Goal: Task Accomplishment & Management: Use online tool/utility

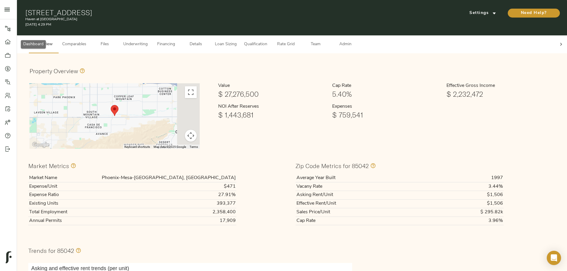
click at [11, 41] on div at bounding box center [11, 42] width 12 height 6
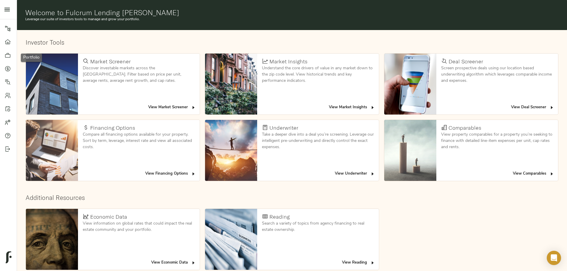
click at [11, 54] on div at bounding box center [11, 55] width 12 height 6
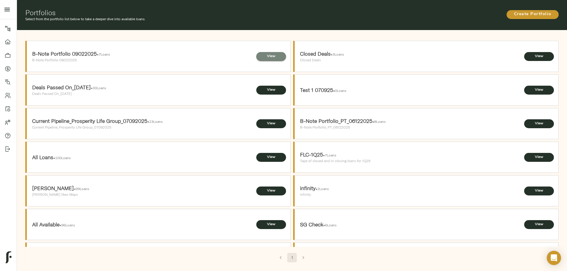
click at [270, 53] on span "View" at bounding box center [271, 56] width 18 height 6
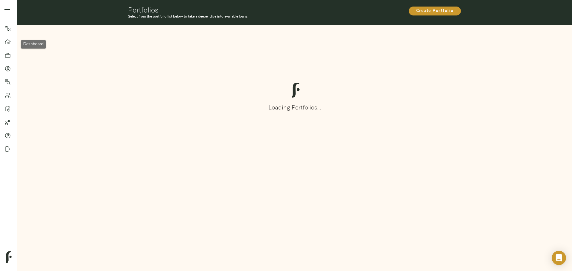
click at [5, 45] on link "Dashboard" at bounding box center [8, 41] width 17 height 13
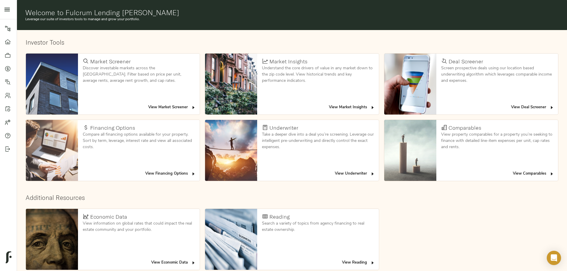
click at [511, 104] on span "View Deal Screener" at bounding box center [532, 107] width 43 height 7
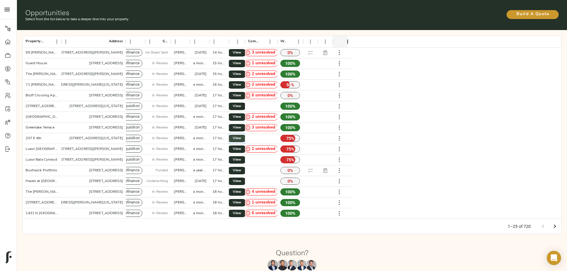
click at [241, 135] on span "View" at bounding box center [236, 138] width 7 height 6
click at [241, 146] on span "View" at bounding box center [236, 149] width 7 height 6
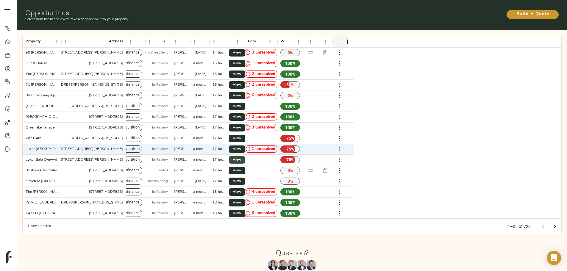
click at [241, 157] on span "View" at bounding box center [236, 160] width 7 height 6
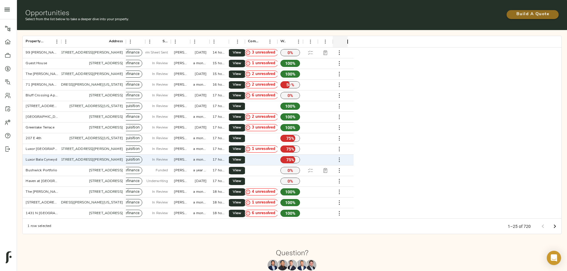
click at [513, 11] on span "Build A Quote" at bounding box center [533, 14] width 40 height 7
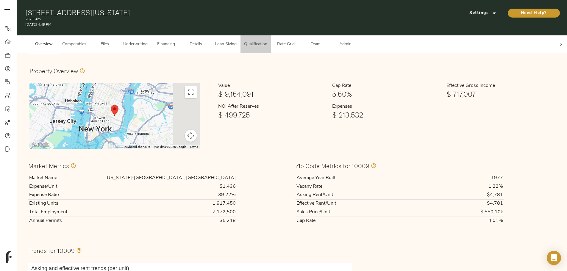
click at [267, 42] on span "Qualification" at bounding box center [255, 44] width 23 height 7
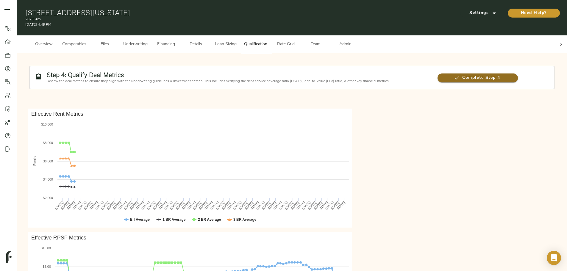
click at [438, 76] on span "Complete Step 4" at bounding box center [478, 77] width 80 height 7
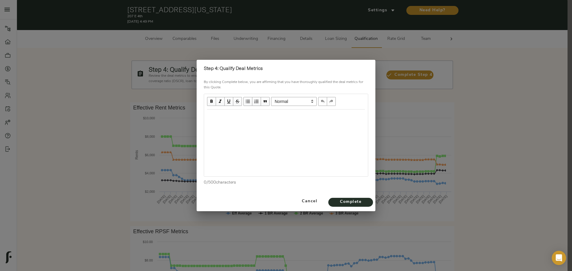
click at [306, 127] on div at bounding box center [286, 143] width 164 height 67
drag, startPoint x: 297, startPoint y: 122, endPoint x: 293, endPoint y: 117, distance: 6.1
click at [296, 121] on div at bounding box center [286, 116] width 164 height 13
click at [221, 117] on span "Deal Metrics have been Reviewed." at bounding box center [240, 115] width 66 height 5
click at [259, 118] on span "Deal metrics have been Reviewed." at bounding box center [240, 115] width 66 height 5
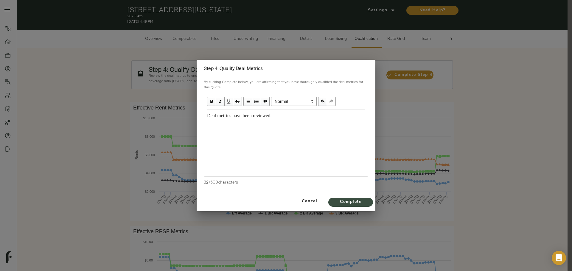
click at [360, 204] on span "Complete" at bounding box center [350, 202] width 33 height 7
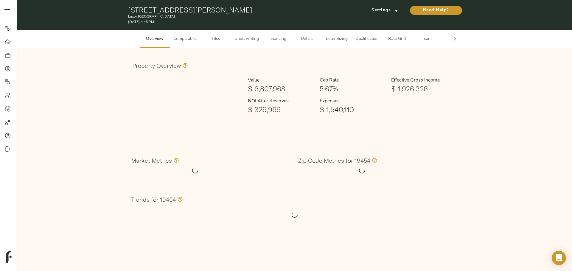
click at [364, 37] on span "Qualification" at bounding box center [366, 38] width 23 height 7
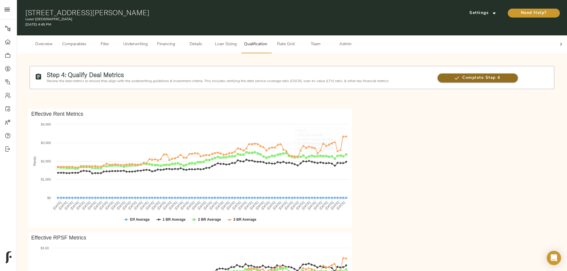
click at [438, 74] on span "Complete Step 4" at bounding box center [478, 77] width 80 height 7
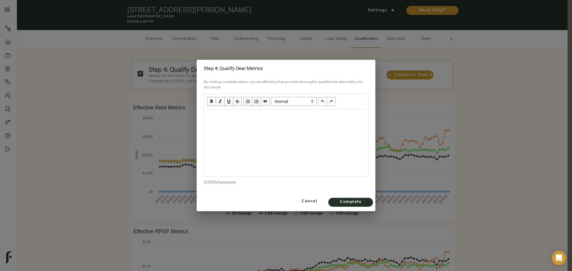
click at [278, 115] on div "Edit text" at bounding box center [286, 116] width 158 height 7
click at [337, 197] on div "Cancel Complete" at bounding box center [285, 202] width 179 height 20
click at [342, 203] on span "Complete" at bounding box center [350, 202] width 33 height 7
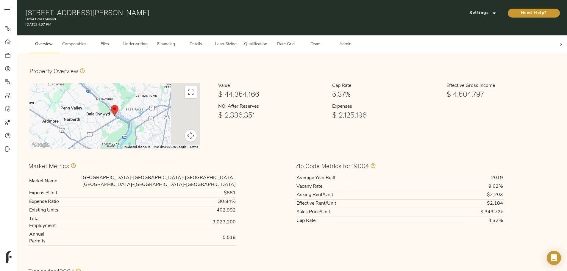
click at [297, 41] on span "Rate Grid" at bounding box center [285, 44] width 23 height 7
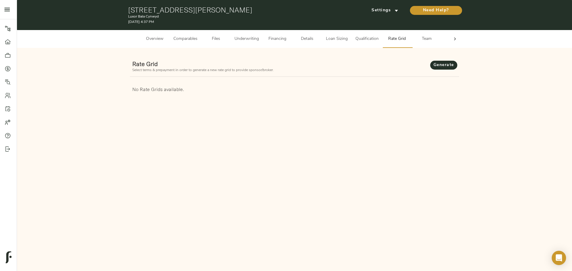
click at [362, 41] on span "Qualification" at bounding box center [366, 38] width 23 height 7
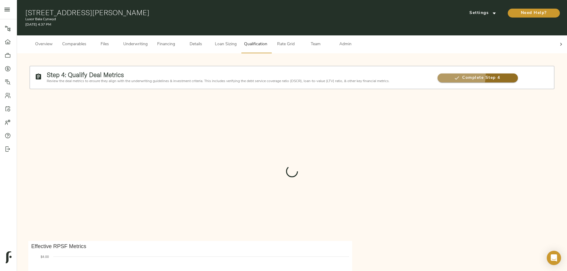
click at [438, 74] on span "Complete Step 4" at bounding box center [478, 77] width 80 height 7
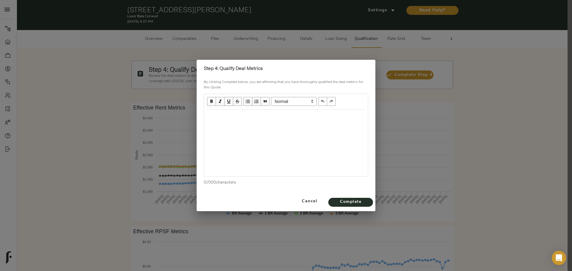
click at [219, 110] on div "Edit text" at bounding box center [285, 116] width 163 height 12
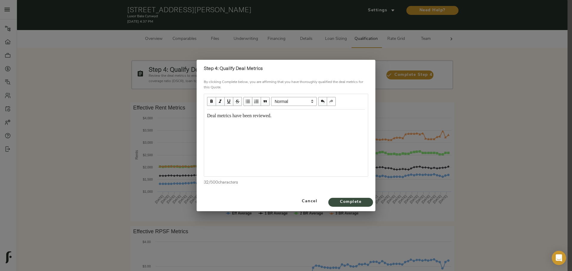
click at [355, 201] on span "Complete" at bounding box center [350, 202] width 33 height 7
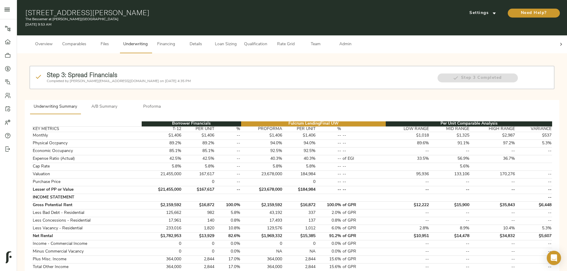
click at [116, 41] on span "Files" at bounding box center [104, 44] width 23 height 7
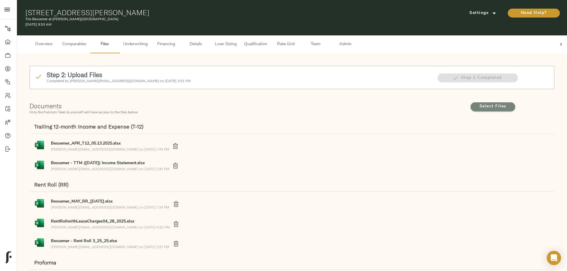
click at [477, 103] on span "Select Files" at bounding box center [493, 106] width 33 height 7
click at [0, 0] on input "Select Files" at bounding box center [0, 0] width 0 height 0
click at [477, 103] on span "Select Files" at bounding box center [493, 106] width 33 height 7
click at [0, 0] on input "Select Files" at bounding box center [0, 0] width 0 height 0
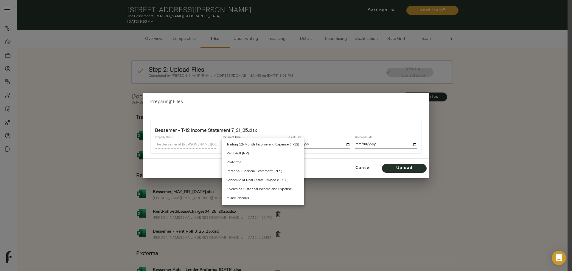
click at [260, 147] on body "The Bessemer at [PERSON_NAME][GEOGRAPHIC_DATA] - [STREET_ADDRESS][PERSON_NAME] …" at bounding box center [286, 181] width 572 height 362
click at [256, 144] on li "Trailing 12-Month Income and Expense (T-12)" at bounding box center [262, 144] width 82 height 9
type input "trailing_twelve"
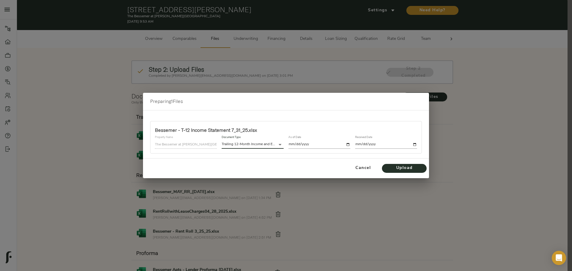
click at [309, 142] on input "date" at bounding box center [319, 145] width 62 height 8
click at [347, 146] on input "date" at bounding box center [319, 145] width 62 height 8
type input "[DATE]"
click at [413, 144] on input "date" at bounding box center [386, 145] width 62 height 8
type input "[DATE]"
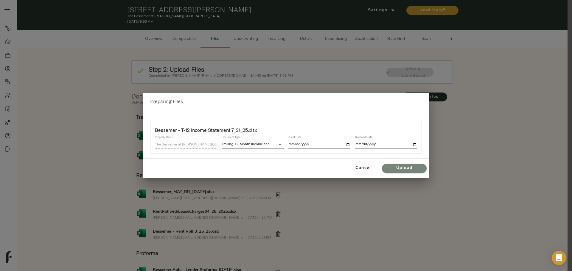
click at [408, 168] on span "Upload" at bounding box center [404, 168] width 33 height 7
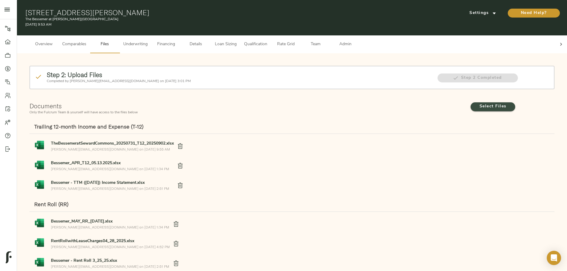
click at [477, 103] on span "Select Files" at bounding box center [493, 106] width 33 height 7
click at [0, 0] on input "Select Files" at bounding box center [0, 0] width 0 height 0
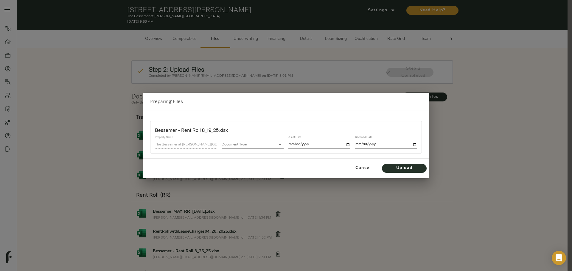
click at [241, 141] on body "The Bessemer at [PERSON_NAME][GEOGRAPHIC_DATA] - [STREET_ADDRESS][PERSON_NAME] …" at bounding box center [286, 191] width 572 height 382
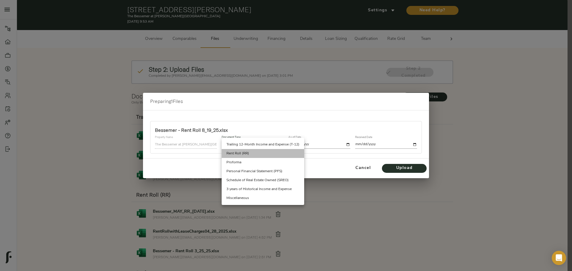
click at [255, 157] on li "Rent Roll (RR)" at bounding box center [262, 153] width 82 height 9
type input "rent_roll"
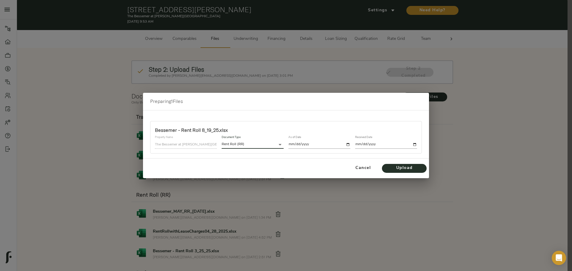
click at [349, 143] on input "date" at bounding box center [319, 145] width 62 height 8
type input "[DATE]"
click at [413, 144] on input "date" at bounding box center [386, 145] width 62 height 8
type input "[DATE]"
click at [411, 172] on button "Upload" at bounding box center [404, 168] width 45 height 9
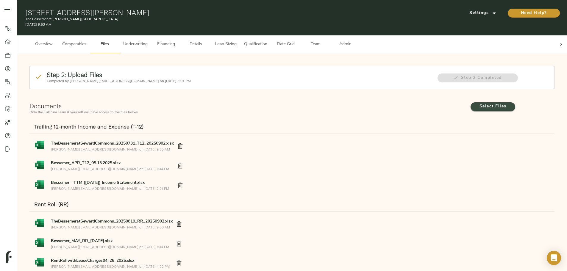
click at [477, 103] on span "Select Files" at bounding box center [493, 106] width 33 height 7
click at [0, 0] on input "Select Files" at bounding box center [0, 0] width 0 height 0
click at [466, 10] on span "Settings" at bounding box center [482, 13] width 33 height 7
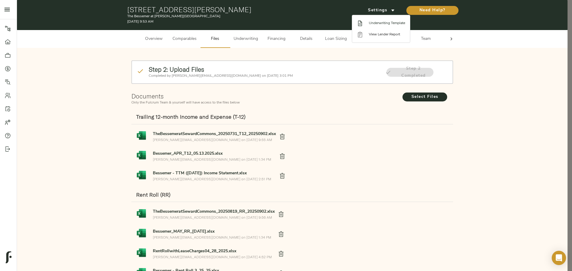
click at [392, 22] on span "Underwriting Template" at bounding box center [387, 23] width 36 height 5
click at [260, 43] on div at bounding box center [286, 135] width 572 height 271
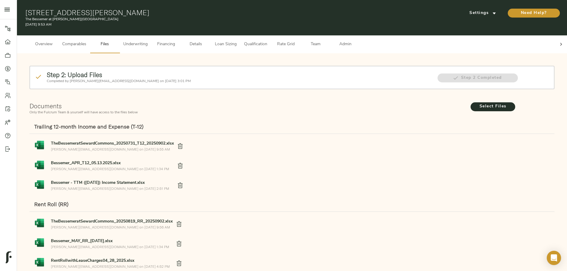
click at [148, 41] on span "Underwriting" at bounding box center [135, 44] width 24 height 7
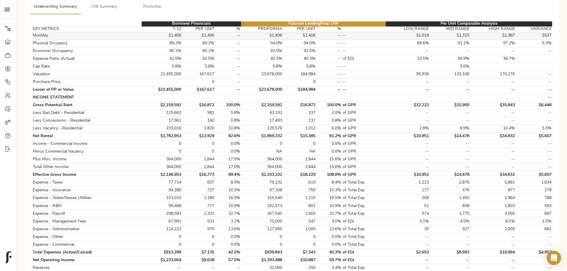
scroll to position [89, 0]
